Goal: Task Accomplishment & Management: Manage account settings

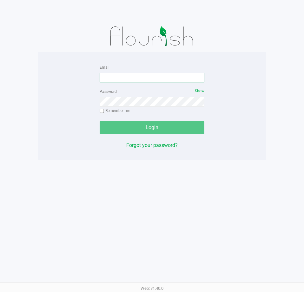
click at [142, 81] on input "Email" at bounding box center [152, 78] width 105 height 10
type input "[EMAIL_ADDRESS][DOMAIN_NAME]"
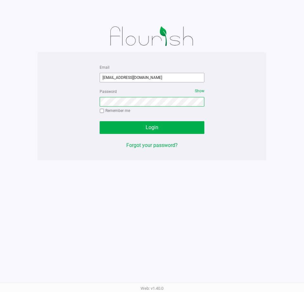
click at [100, 121] on button "Login" at bounding box center [152, 127] width 105 height 13
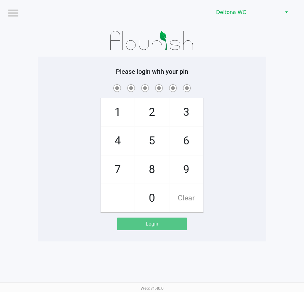
click at [225, 48] on div at bounding box center [152, 41] width 229 height 32
checkbox input "true"
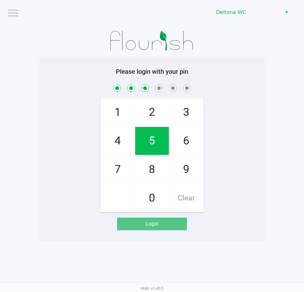
checkbox input "true"
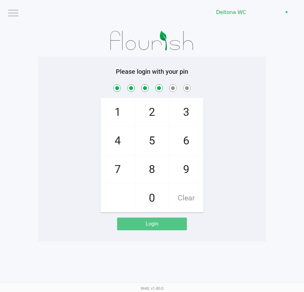
checkbox input "true"
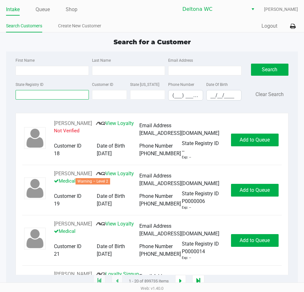
click at [54, 95] on input "State Registry ID" at bounding box center [52, 95] width 73 height 10
click at [45, 4] on li "Queue" at bounding box center [43, 9] width 14 height 11
click at [46, 11] on link "Queue" at bounding box center [43, 9] width 14 height 9
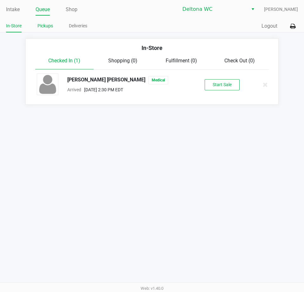
click at [51, 26] on link "Pickups" at bounding box center [45, 26] width 16 height 8
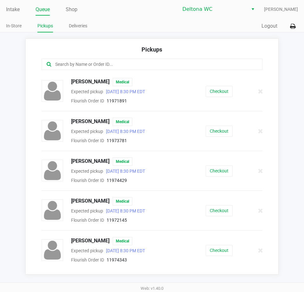
click at [101, 64] on input "text" at bounding box center [150, 64] width 190 height 7
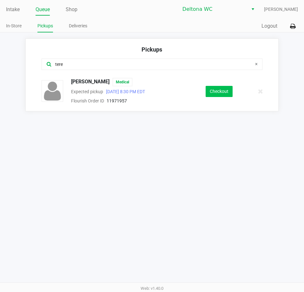
type input "tere"
click at [210, 88] on button "Checkout" at bounding box center [219, 91] width 27 height 11
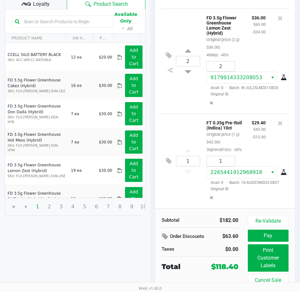
scroll to position [81, 0]
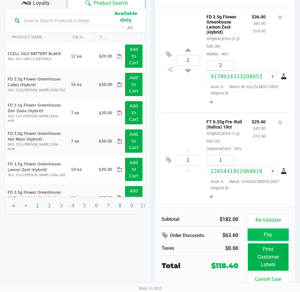
click at [272, 233] on button "Pay" at bounding box center [267, 234] width 41 height 12
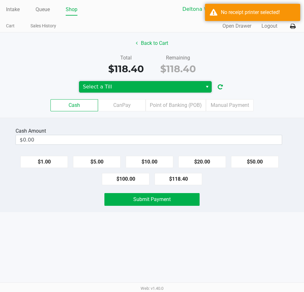
click at [182, 84] on span "Select a Till" at bounding box center [141, 87] width 116 height 8
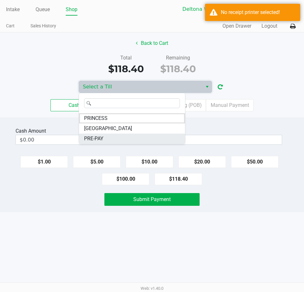
click at [133, 139] on li "PRE-PAY" at bounding box center [132, 138] width 106 height 10
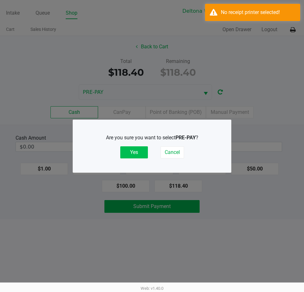
click at [134, 152] on button "Yes" at bounding box center [134, 152] width 28 height 12
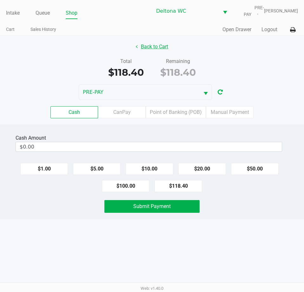
click at [165, 44] on button "Back to Cart" at bounding box center [152, 47] width 41 height 12
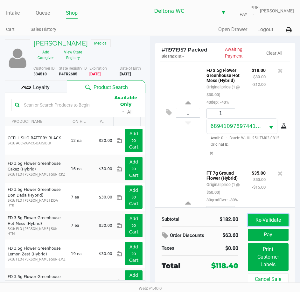
click at [259, 220] on button "Re-Validate" at bounding box center [267, 220] width 41 height 12
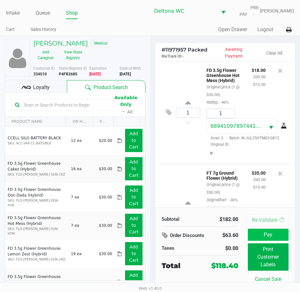
scroll to position [289, 0]
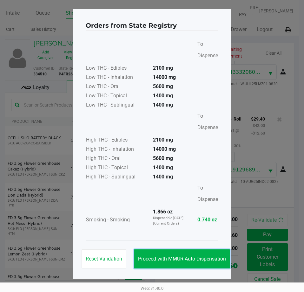
drag, startPoint x: 190, startPoint y: 257, endPoint x: 235, endPoint y: 243, distance: 47.5
click at [195, 254] on button "Proceed with MMUR Auto-Dispensation" at bounding box center [182, 258] width 96 height 19
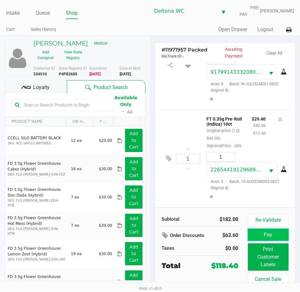
click at [263, 233] on button "Pay" at bounding box center [267, 234] width 41 height 12
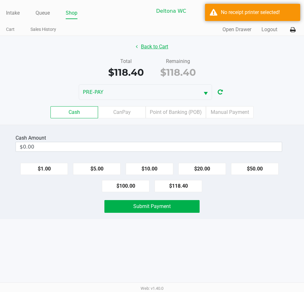
click at [161, 47] on button "Back to Cart" at bounding box center [152, 47] width 41 height 12
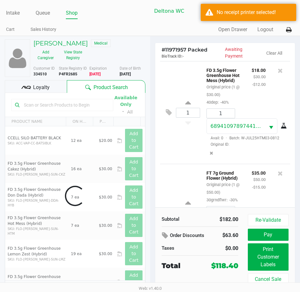
scroll to position [10, 0]
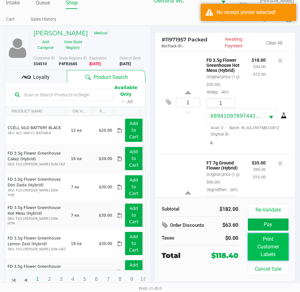
click at [270, 244] on button "Print Customer Labels" at bounding box center [267, 246] width 41 height 27
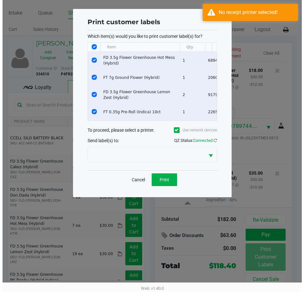
scroll to position [0, 0]
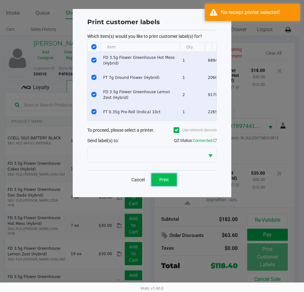
click at [173, 186] on button "Print" at bounding box center [164, 179] width 25 height 13
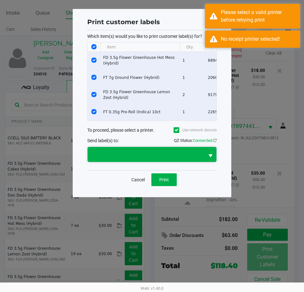
drag, startPoint x: 177, startPoint y: 153, endPoint x: 162, endPoint y: 160, distance: 16.9
click at [177, 153] on span at bounding box center [146, 154] width 117 height 15
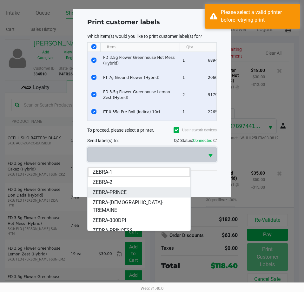
click at [120, 194] on span "ZEBRA-PRINCE" at bounding box center [110, 192] width 34 height 8
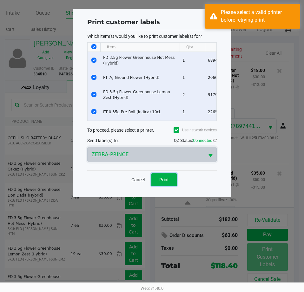
click at [164, 180] on button "Print" at bounding box center [164, 179] width 25 height 13
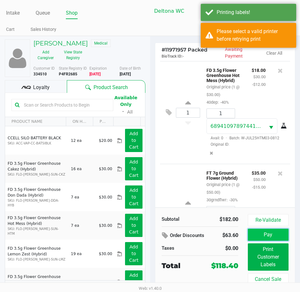
click at [251, 231] on button "Pay" at bounding box center [267, 234] width 41 height 12
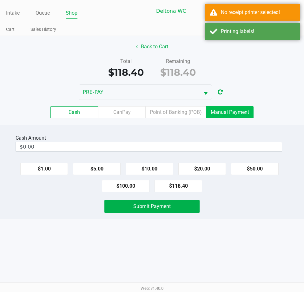
drag, startPoint x: 233, startPoint y: 113, endPoint x: 220, endPoint y: 124, distance: 17.4
click at [233, 113] on label "Manual Payment" at bounding box center [230, 112] width 48 height 12
click at [0, 0] on 8 "Manual Payment" at bounding box center [0, 0] width 0 height 0
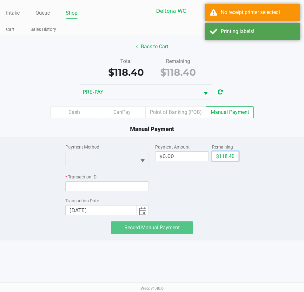
click at [220, 157] on button "$118.40" at bounding box center [225, 156] width 27 height 10
type input "$118.40"
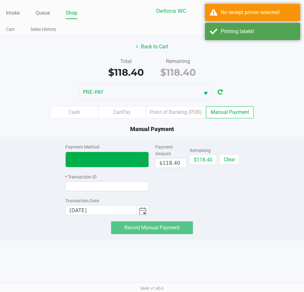
drag, startPoint x: 150, startPoint y: 164, endPoint x: 141, endPoint y: 162, distance: 9.3
click at [144, 163] on div "Payment Method * Transaction ID Transaction Date 9/19/2025 Payment Amount $118.…" at bounding box center [151, 176] width 173 height 78
click at [141, 162] on span "Select" at bounding box center [143, 161] width 8 height 8
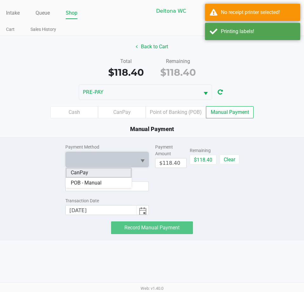
drag, startPoint x: 111, startPoint y: 173, endPoint x: 109, endPoint y: 176, distance: 3.8
click at [111, 173] on li "CanPay" at bounding box center [99, 172] width 66 height 10
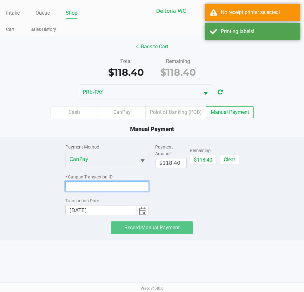
click at [108, 185] on input at bounding box center [107, 186] width 84 height 10
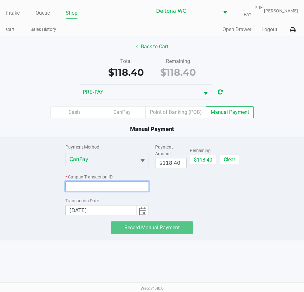
paste input "IQUHIYISE8AZ"
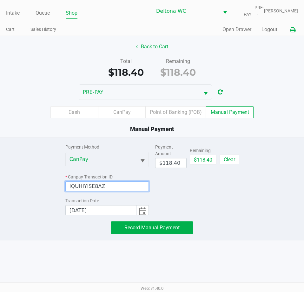
type input "IQUHIYISE8AZ"
click at [289, 30] on button at bounding box center [293, 30] width 10 height 12
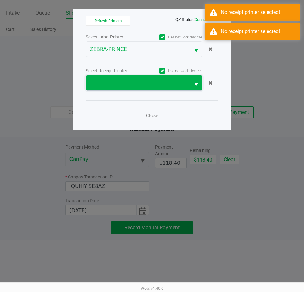
drag, startPoint x: 180, startPoint y: 76, endPoint x: 175, endPoint y: 82, distance: 7.9
click at [178, 78] on span at bounding box center [138, 82] width 104 height 15
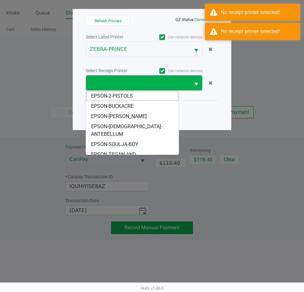
click at [175, 82] on span at bounding box center [138, 83] width 97 height 8
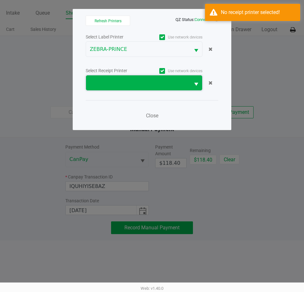
click at [162, 86] on span at bounding box center [138, 83] width 97 height 8
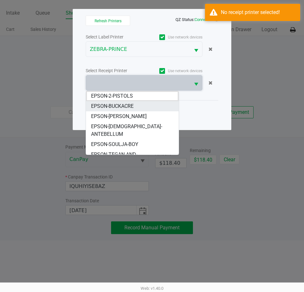
click at [146, 106] on li "EPSON-BUCKACRE" at bounding box center [132, 106] width 93 height 10
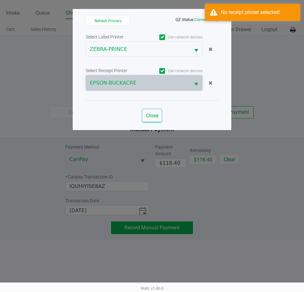
drag, startPoint x: 156, startPoint y: 114, endPoint x: 154, endPoint y: 123, distance: 9.0
click at [156, 114] on span "Close" at bounding box center [152, 115] width 12 height 6
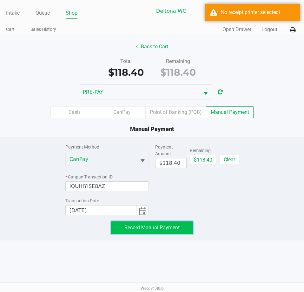
click at [166, 228] on span "Record Manual Payment" at bounding box center [152, 227] width 55 height 6
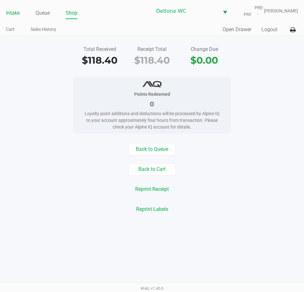
click at [16, 14] on link "Intake" at bounding box center [13, 13] width 14 height 9
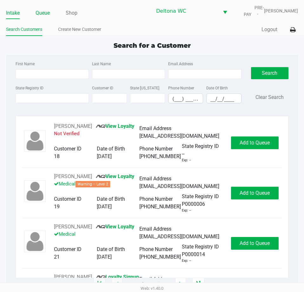
click at [41, 15] on link "Queue" at bounding box center [43, 13] width 14 height 9
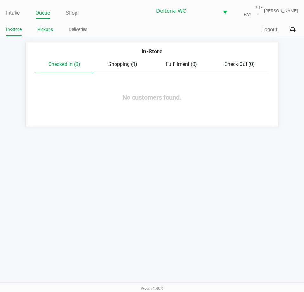
click at [43, 30] on link "Pickups" at bounding box center [45, 29] width 16 height 8
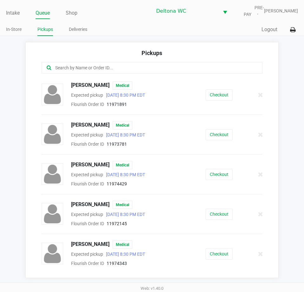
click at [111, 67] on input "text" at bounding box center [150, 67] width 190 height 7
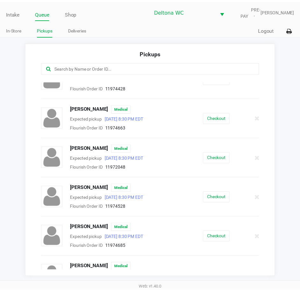
scroll to position [254, 0]
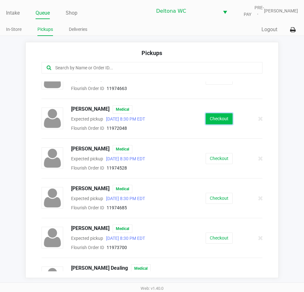
click at [216, 120] on button "Checkout" at bounding box center [219, 118] width 27 height 11
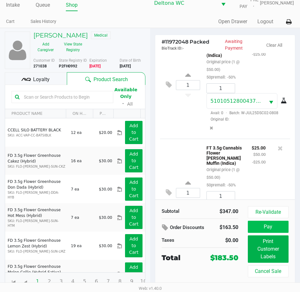
scroll to position [10, 0]
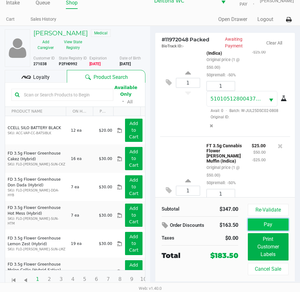
click at [268, 221] on button "Pay" at bounding box center [267, 224] width 41 height 12
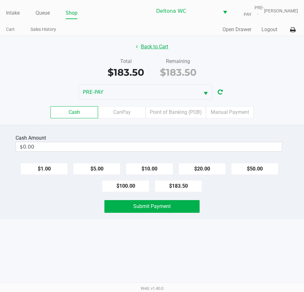
click at [168, 49] on button "Back to Cart" at bounding box center [152, 47] width 41 height 12
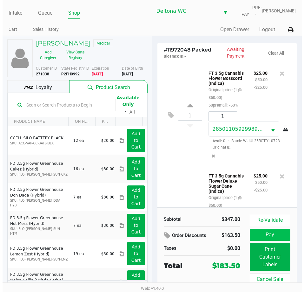
scroll to position [95, 0]
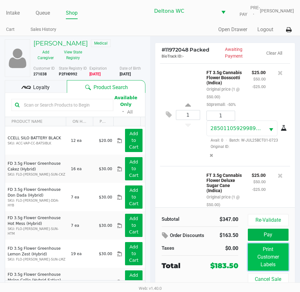
click at [264, 263] on button "Print Customer Labels" at bounding box center [267, 256] width 41 height 27
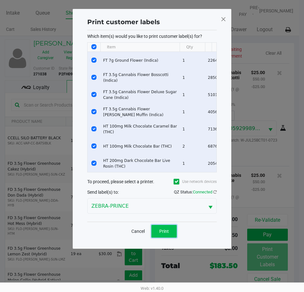
click at [167, 233] on span "Print" at bounding box center [164, 230] width 10 height 5
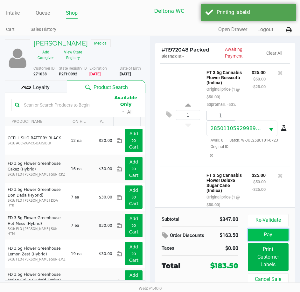
click at [275, 237] on button "Pay" at bounding box center [267, 234] width 41 height 12
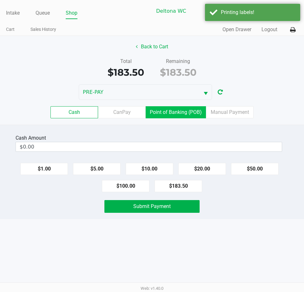
click at [202, 118] on label "Point of Banking (POB)" at bounding box center [176, 112] width 60 height 12
click at [0, 0] on 7 "Point of Banking (POB)" at bounding box center [0, 0] width 0 height 0
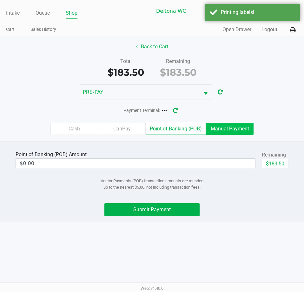
click at [227, 127] on label "Manual Payment" at bounding box center [230, 129] width 48 height 12
click at [0, 0] on 8 "Manual Payment" at bounding box center [0, 0] width 0 height 0
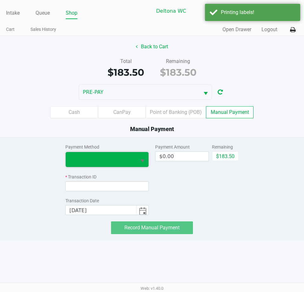
drag, startPoint x: 123, startPoint y: 162, endPoint x: 119, endPoint y: 166, distance: 5.5
click at [123, 162] on span at bounding box center [101, 159] width 63 height 8
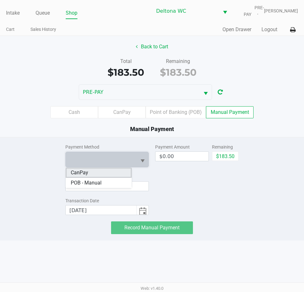
click at [108, 175] on li "CanPay" at bounding box center [99, 172] width 66 height 10
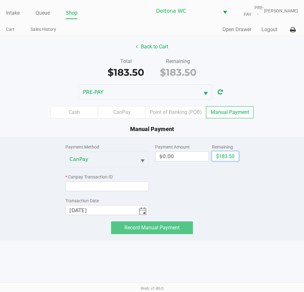
drag, startPoint x: 222, startPoint y: 157, endPoint x: 131, endPoint y: 186, distance: 95.6
click at [219, 157] on button "$183.50" at bounding box center [225, 156] width 27 height 10
type input "$183.50"
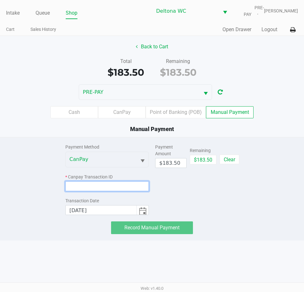
click at [116, 189] on input at bounding box center [107, 186] width 84 height 10
paste input "E6E9I7ECUNE7"
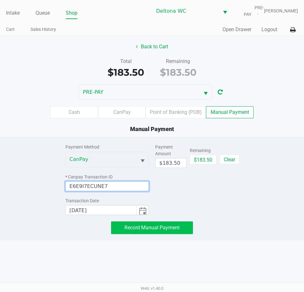
type input "E6E9I7ECUNE7"
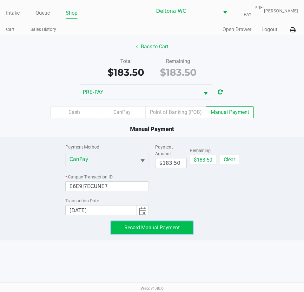
click at [148, 227] on span "Record Manual Payment" at bounding box center [152, 227] width 55 height 6
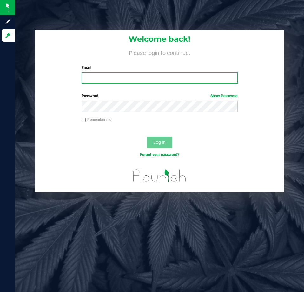
click at [131, 73] on input "Email" at bounding box center [160, 77] width 156 height 11
type input "[EMAIL_ADDRESS][DOMAIN_NAME]"
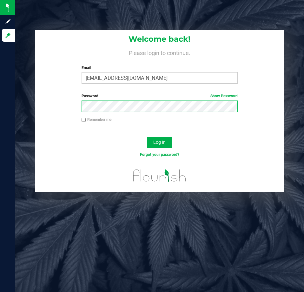
click at [147, 137] on button "Log In" at bounding box center [159, 142] width 25 height 11
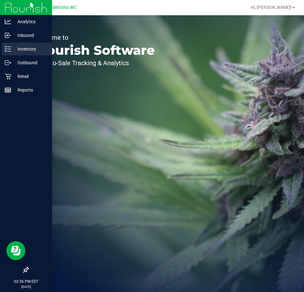
click at [20, 45] on p "Inventory" at bounding box center [30, 49] width 38 height 8
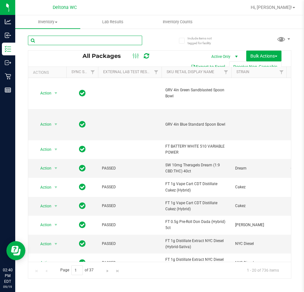
click at [75, 41] on input "text" at bounding box center [85, 41] width 114 height 10
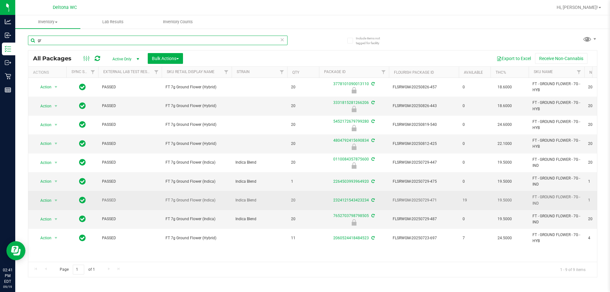
type input "g"
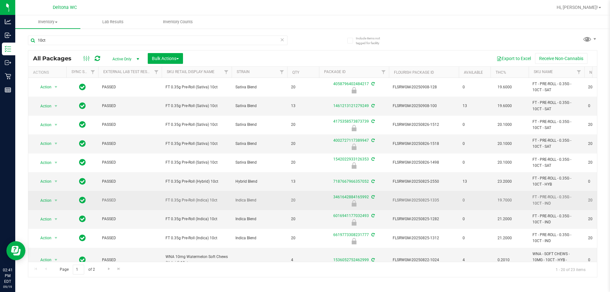
drag, startPoint x: 219, startPoint y: 199, endPoint x: 167, endPoint y: 198, distance: 51.8
click at [167, 197] on span "FT 0.35g Pre-Roll (Indica) 10ct" at bounding box center [197, 200] width 62 height 6
copy span "FT 0.35g Pre-Roll (Indica) 10ct"
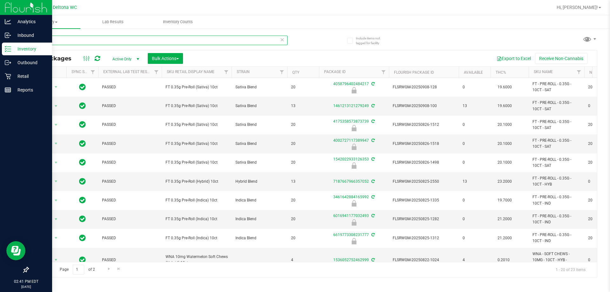
drag, startPoint x: 0, startPoint y: 53, endPoint x: 3, endPoint y: 56, distance: 4.0
click at [0, 56] on div "Analytics Inbound Inventory Outbound Retail Reports 02:41 PM EDT [DATE] 09/19 D…" at bounding box center [305, 146] width 610 height 292
paste input "FT 0.35g Pre-Roll (Indica)"
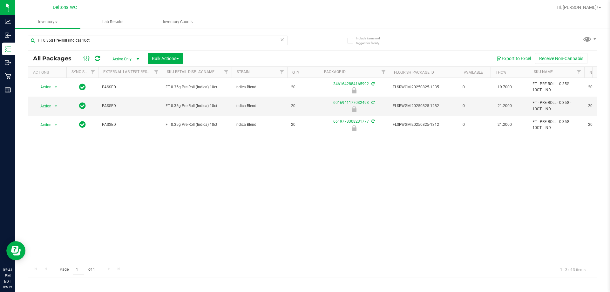
drag, startPoint x: 283, startPoint y: 171, endPoint x: 288, endPoint y: 166, distance: 7.9
click at [287, 166] on div "Action Action Edit attributes Global inventory Locate package Package audit log…" at bounding box center [312, 170] width 569 height 184
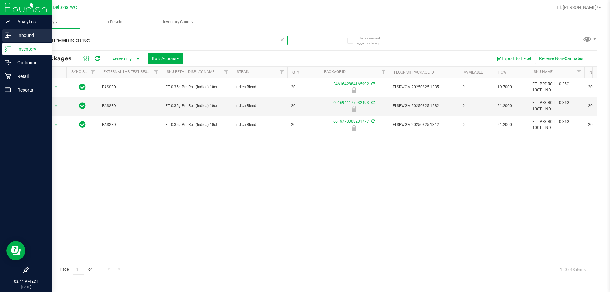
drag, startPoint x: 118, startPoint y: 39, endPoint x: 0, endPoint y: 33, distance: 117.7
click at [0, 33] on div "Analytics Inbound Inventory Outbound Retail Reports 02:41 PM EDT [DATE] 09/19 D…" at bounding box center [305, 146] width 610 height 292
type input "6619773308231777"
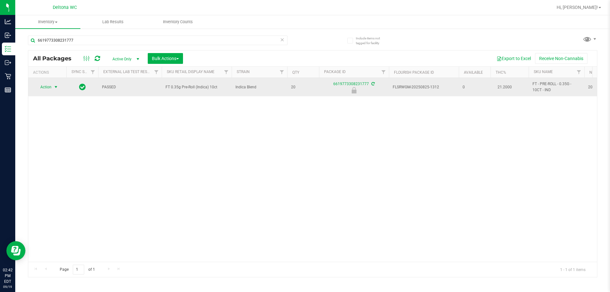
click at [47, 86] on span "Action" at bounding box center [43, 87] width 17 height 9
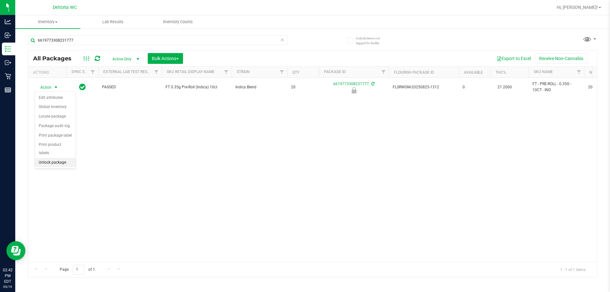
click at [60, 158] on li "Unlock package" at bounding box center [55, 163] width 41 height 10
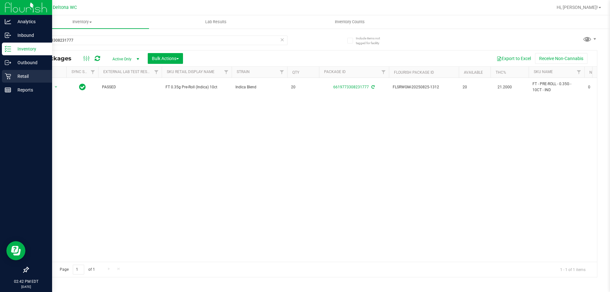
click at [15, 73] on p "Retail" at bounding box center [30, 76] width 38 height 8
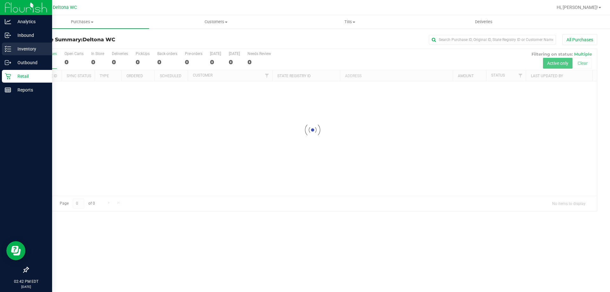
click at [5, 49] on icon at bounding box center [5, 48] width 1 height 1
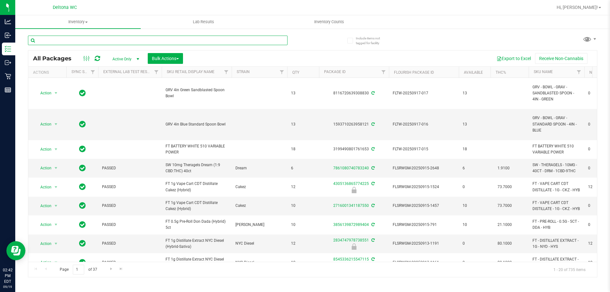
click at [162, 42] on input "text" at bounding box center [158, 41] width 260 height 10
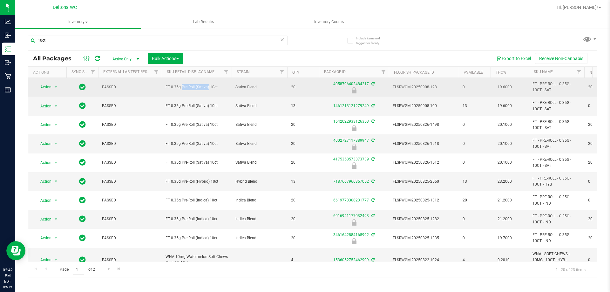
drag, startPoint x: 163, startPoint y: 86, endPoint x: 195, endPoint y: 88, distance: 31.8
click at [195, 88] on td "FT 0.35g Pre-Roll (Sativa) 10ct" at bounding box center [197, 87] width 70 height 19
copy span "FT 0.35g Pre-Roll"
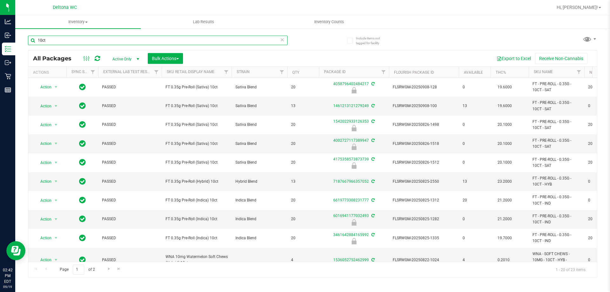
drag, startPoint x: 93, startPoint y: 38, endPoint x: 19, endPoint y: 36, distance: 74.1
click at [19, 36] on div "Include items not tagged for facility 10ct All Packages Active Only Active Only…" at bounding box center [312, 125] width 595 height 194
paste input "FT 0.35g Pre-Roll"
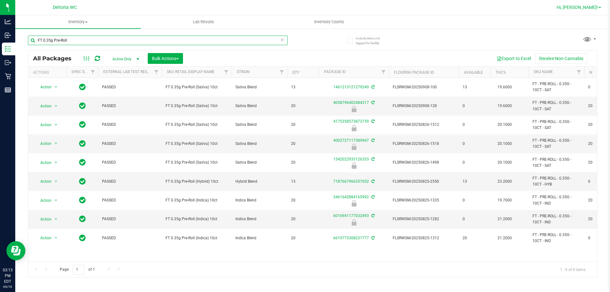
type input "FT 0.35g Pre-Roll"
click at [304, 6] on span "Hi, [PERSON_NAME]!" at bounding box center [577, 7] width 41 height 5
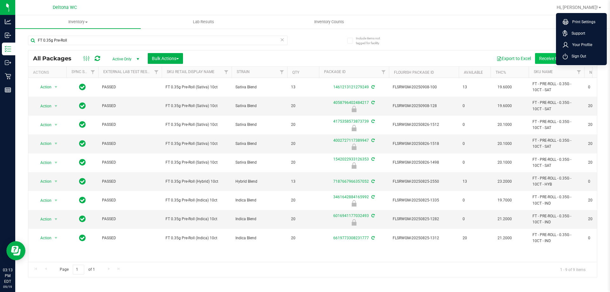
drag, startPoint x: 574, startPoint y: 58, endPoint x: 579, endPoint y: 56, distance: 5.7
click at [304, 57] on span "Sign Out" at bounding box center [577, 56] width 18 height 6
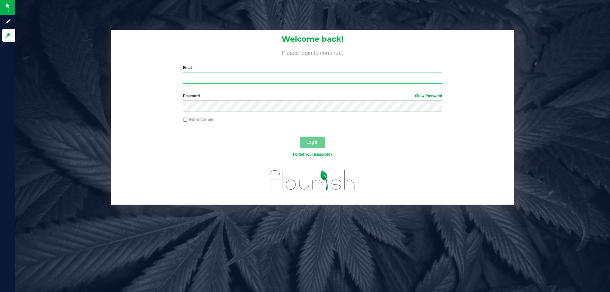
click at [270, 78] on input "Email" at bounding box center [312, 77] width 259 height 11
type input "[EMAIL_ADDRESS][DOMAIN_NAME]"
click at [300, 137] on button "Log In" at bounding box center [312, 142] width 25 height 11
